Goal: Navigation & Orientation: Find specific page/section

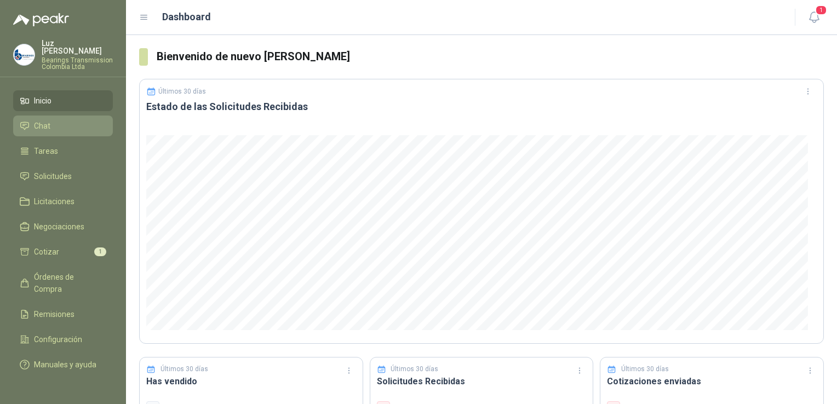
click at [37, 116] on link "Chat" at bounding box center [63, 126] width 100 height 21
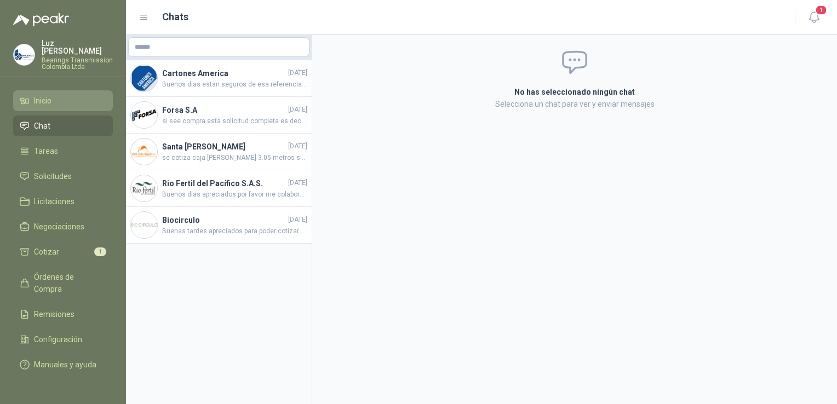
click at [67, 96] on li "Inicio" at bounding box center [63, 101] width 87 height 12
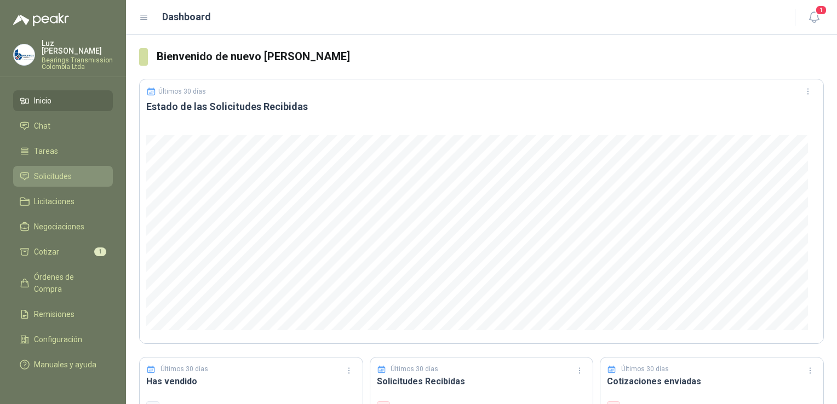
click at [62, 170] on span "Solicitudes" at bounding box center [53, 176] width 38 height 12
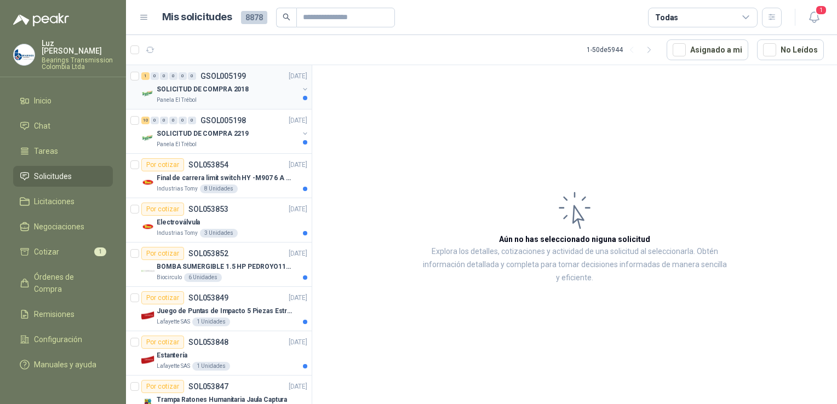
click at [221, 80] on div "1 0 0 0 0 0 GSOL005199 [DATE]" at bounding box center [225, 76] width 168 height 13
